Goal: Complete application form

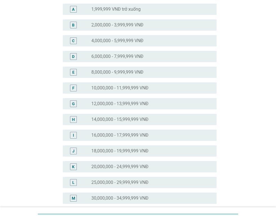
click at [123, 166] on label "20,000,000 - 24,999,999 VNĐ" at bounding box center [119, 167] width 57 height 6
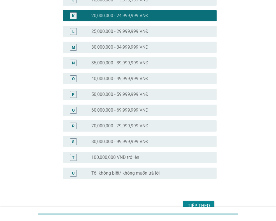
scroll to position [237, 0]
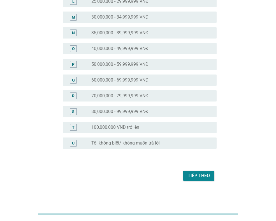
click at [199, 175] on div "Tiếp theo" at bounding box center [199, 175] width 22 height 7
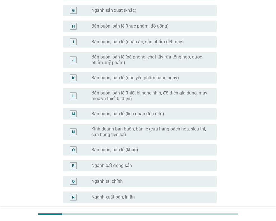
scroll to position [269, 0]
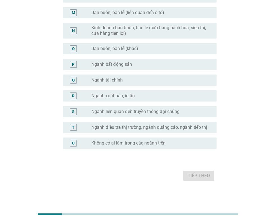
click at [93, 142] on label "Không có ai làm trong các ngành trên" at bounding box center [128, 143] width 74 height 6
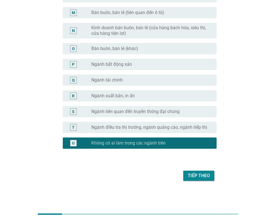
click at [194, 176] on div "Tiếp theo" at bounding box center [199, 175] width 22 height 7
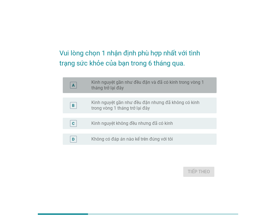
click at [127, 87] on label "Kinh nguyệt gần như đều đặn và đã có kinh trong vòng 1 tháng trở lại đây" at bounding box center [149, 84] width 116 height 11
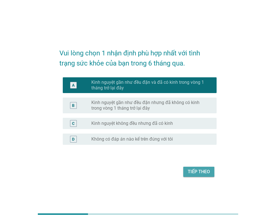
click at [195, 168] on button "Tiếp theo" at bounding box center [199, 171] width 31 height 10
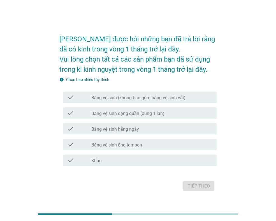
click at [83, 97] on div "check" at bounding box center [79, 97] width 24 height 7
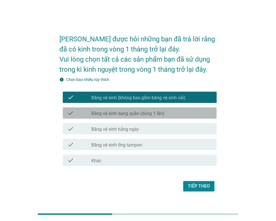
click at [99, 117] on div "check check_box_outline_blank Băng vệ sinh dạng quần (dùng 1 lần)" at bounding box center [140, 112] width 154 height 11
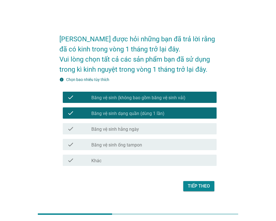
click at [107, 131] on label "Băng vệ sinh hằng ngày" at bounding box center [115, 129] width 48 height 6
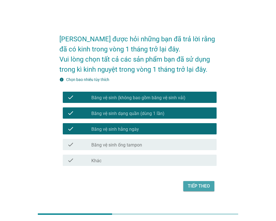
click at [198, 189] on button "Tiếp theo" at bounding box center [199, 186] width 31 height 10
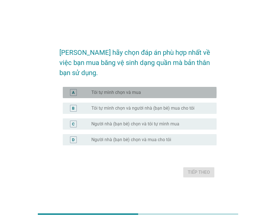
click at [97, 90] on label "Tôi tự mình chọn và mua" at bounding box center [116, 93] width 50 height 6
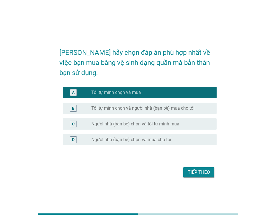
click at [199, 169] on div "Tiếp theo" at bounding box center [199, 172] width 22 height 7
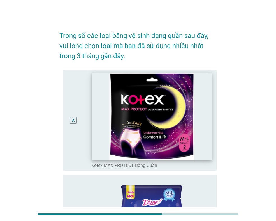
scroll to position [112, 0]
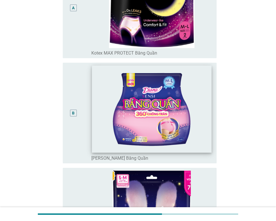
click at [143, 130] on img at bounding box center [152, 108] width 120 height 87
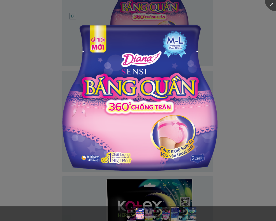
scroll to position [309, 0]
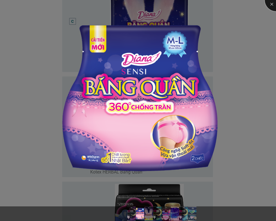
click at [271, 3] on div at bounding box center [276, 0] width 22 height 22
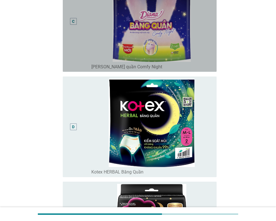
drag, startPoint x: 72, startPoint y: 22, endPoint x: 72, endPoint y: 73, distance: 50.2
click at [73, 21] on div "C" at bounding box center [73, 21] width 7 height 7
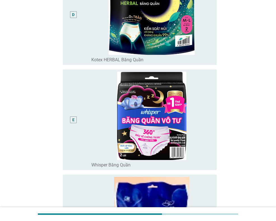
scroll to position [421, 0]
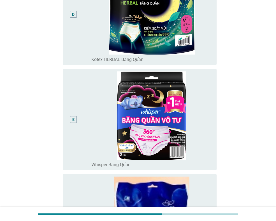
click at [72, 121] on div "E" at bounding box center [73, 119] width 7 height 7
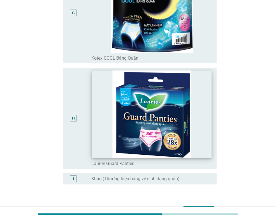
scroll to position [773, 0]
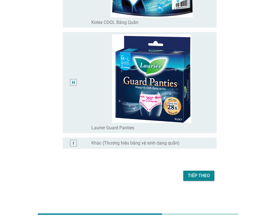
click at [200, 175] on div "Tiếp theo" at bounding box center [199, 175] width 22 height 7
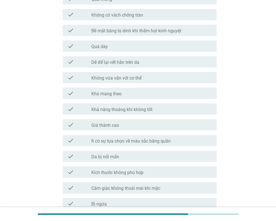
scroll to position [112, 0]
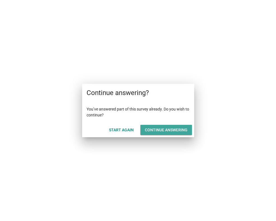
click at [175, 129] on div "Continue answering" at bounding box center [166, 130] width 43 height 6
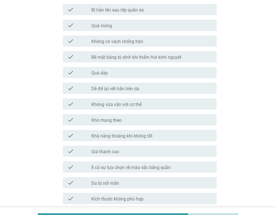
scroll to position [112, 0]
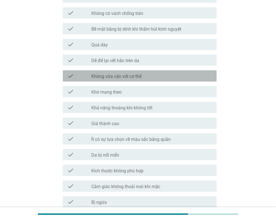
click at [143, 76] on div "check_box_outline_blank Không vừa vặn với cơ thể" at bounding box center [151, 75] width 121 height 7
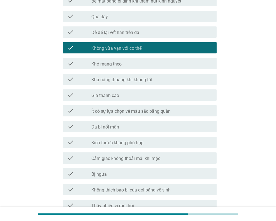
scroll to position [168, 0]
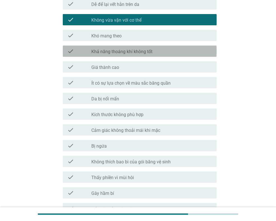
click at [132, 54] on label "Khả năng thoáng khí không tốt" at bounding box center [121, 52] width 61 height 6
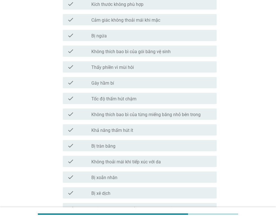
scroll to position [281, 0]
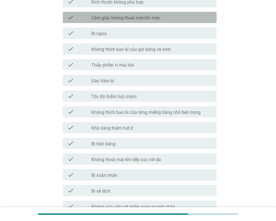
click at [129, 17] on label "Cảm giác không thoải mái khi mặc" at bounding box center [125, 18] width 69 height 6
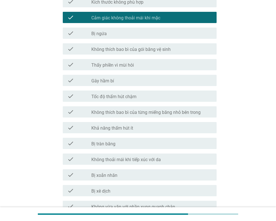
click at [115, 34] on div "check_box_outline_blank Bị ngứa" at bounding box center [151, 33] width 121 height 7
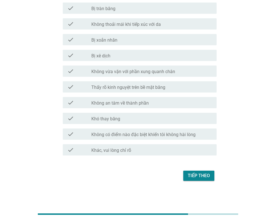
scroll to position [388, 0]
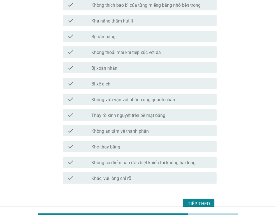
click at [124, 69] on div "check_box_outline_blank Bị xoắn nhăn" at bounding box center [151, 67] width 121 height 7
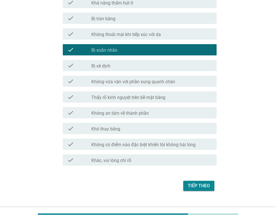
scroll to position [416, 0]
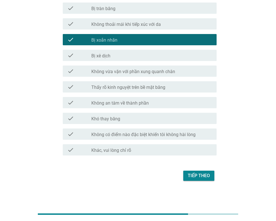
click at [131, 55] on div "check_box_outline_blank Bị xê dịch" at bounding box center [151, 55] width 121 height 7
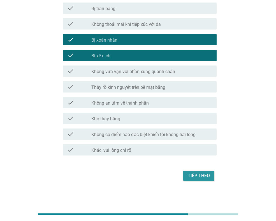
click at [196, 175] on div "Tiếp theo" at bounding box center [199, 175] width 22 height 7
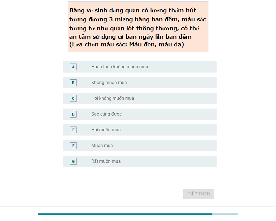
scroll to position [56, 0]
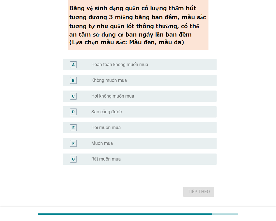
click at [99, 157] on label "Rất muốn mua" at bounding box center [105, 159] width 29 height 6
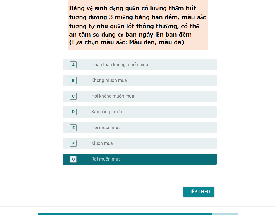
click at [200, 190] on div "Tiếp theo" at bounding box center [199, 191] width 22 height 7
